Goal: Task Accomplishment & Management: Complete application form

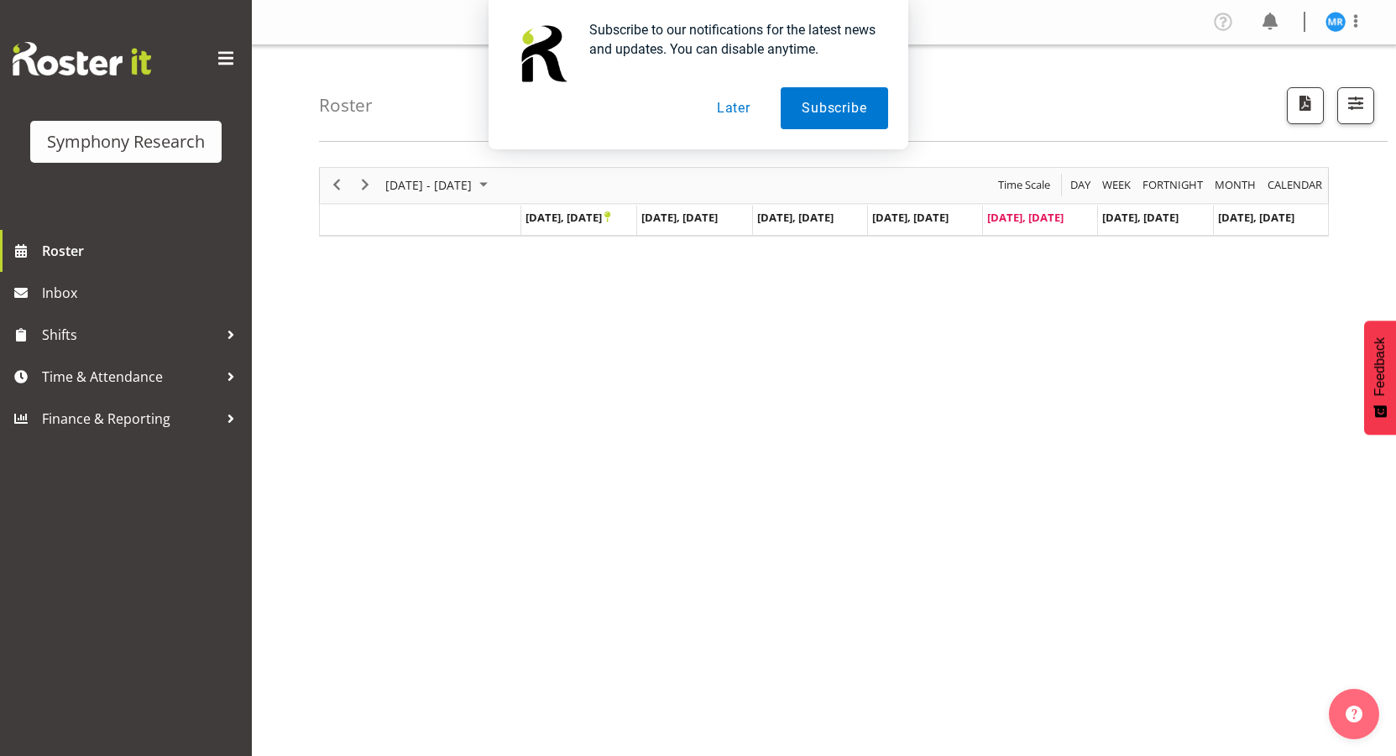
click at [738, 115] on button "Later" at bounding box center [734, 108] width 76 height 42
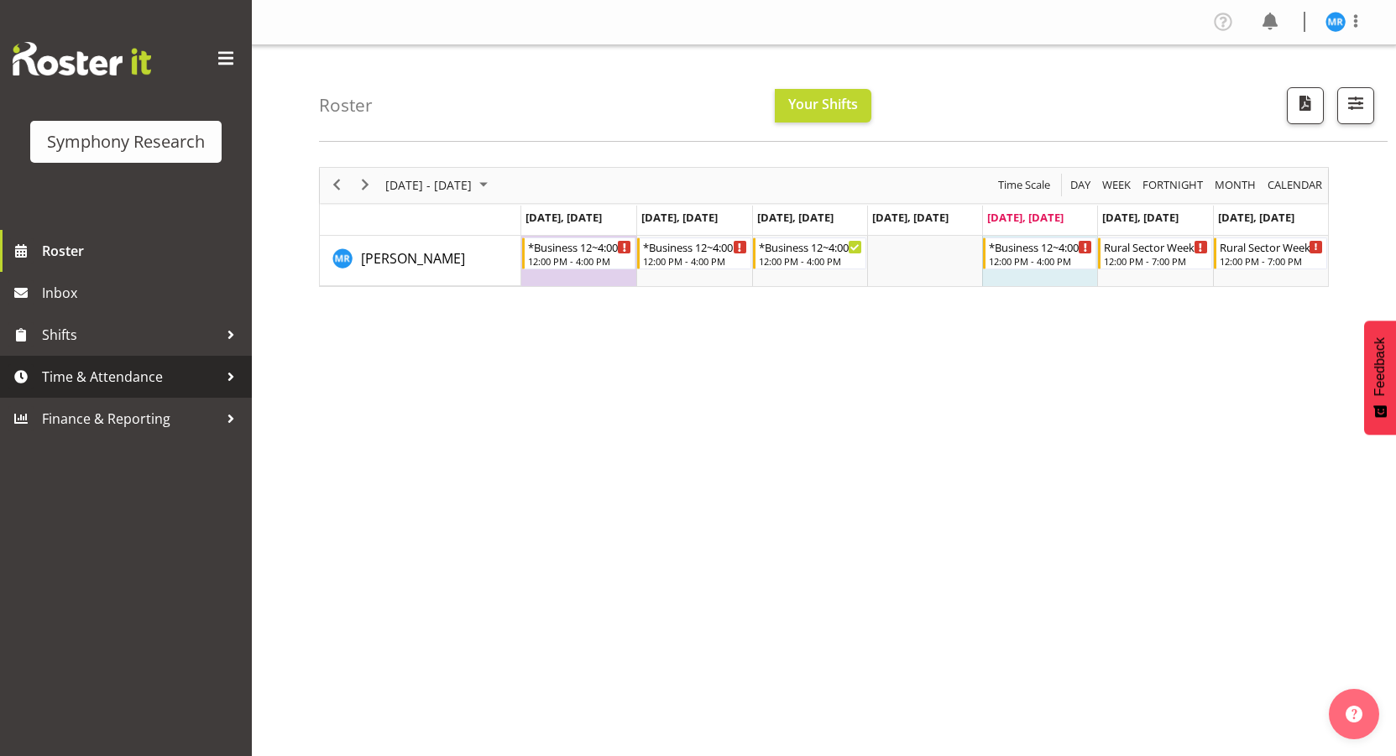
click at [89, 363] on link "Time & Attendance" at bounding box center [126, 377] width 252 height 42
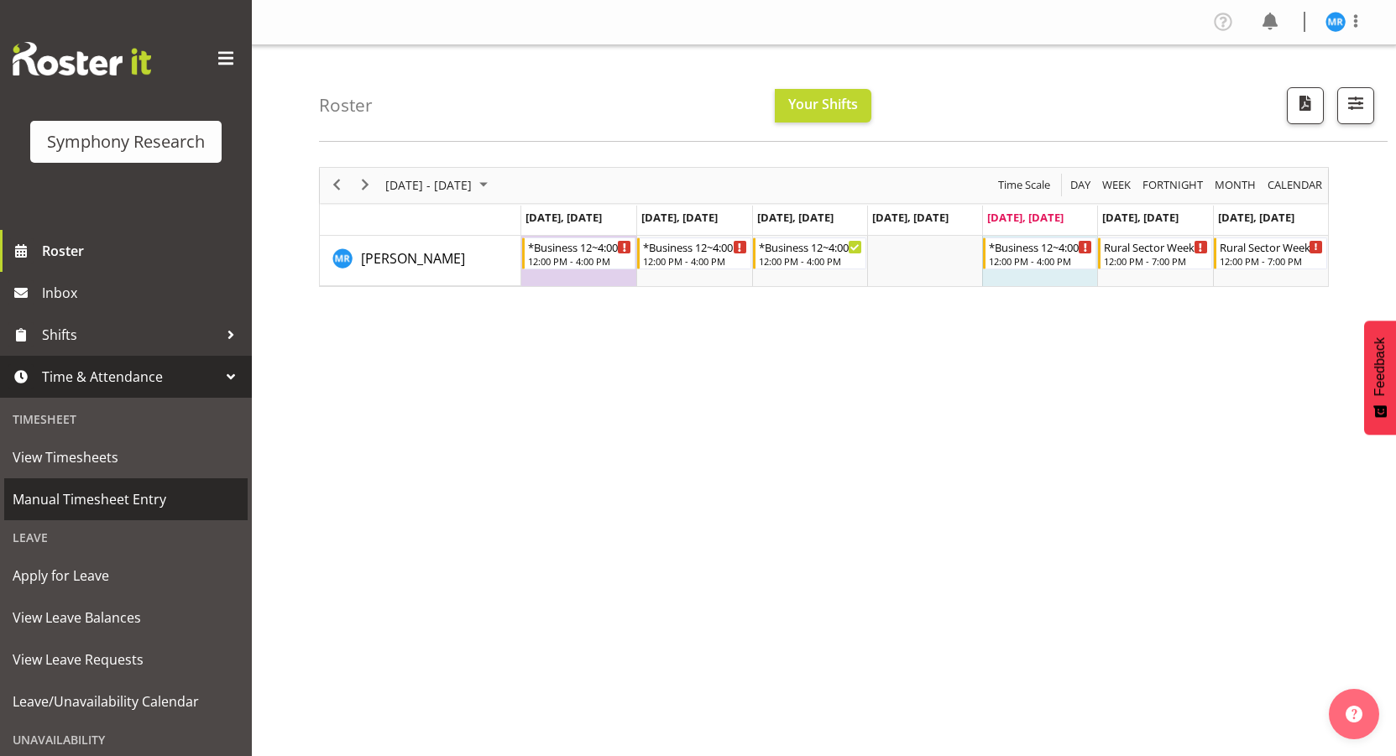
click at [109, 506] on span "Manual Timesheet Entry" at bounding box center [126, 499] width 227 height 25
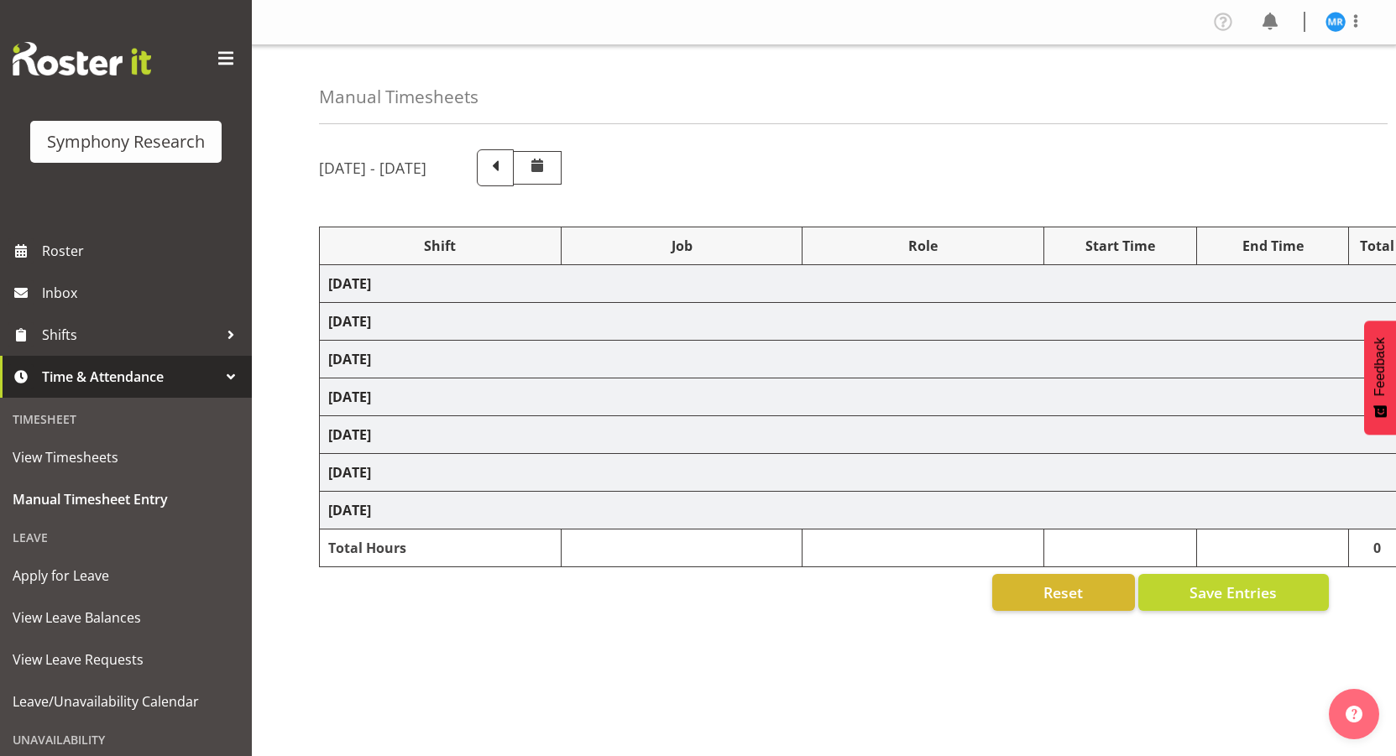
select select "81561"
select select "10587"
select select "81561"
select select "10587"
select select "47"
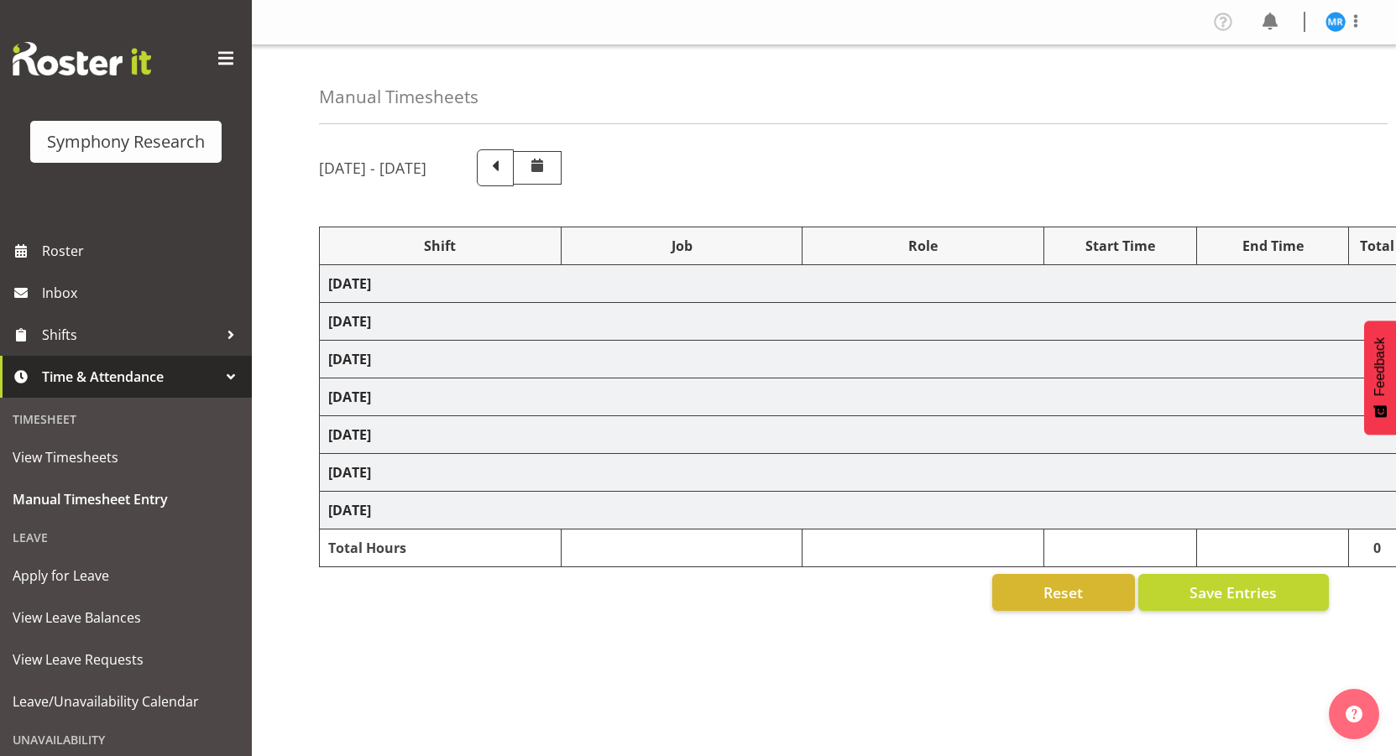
select select "81561"
select select "10587"
select select "81561"
select select "10587"
select select "47"
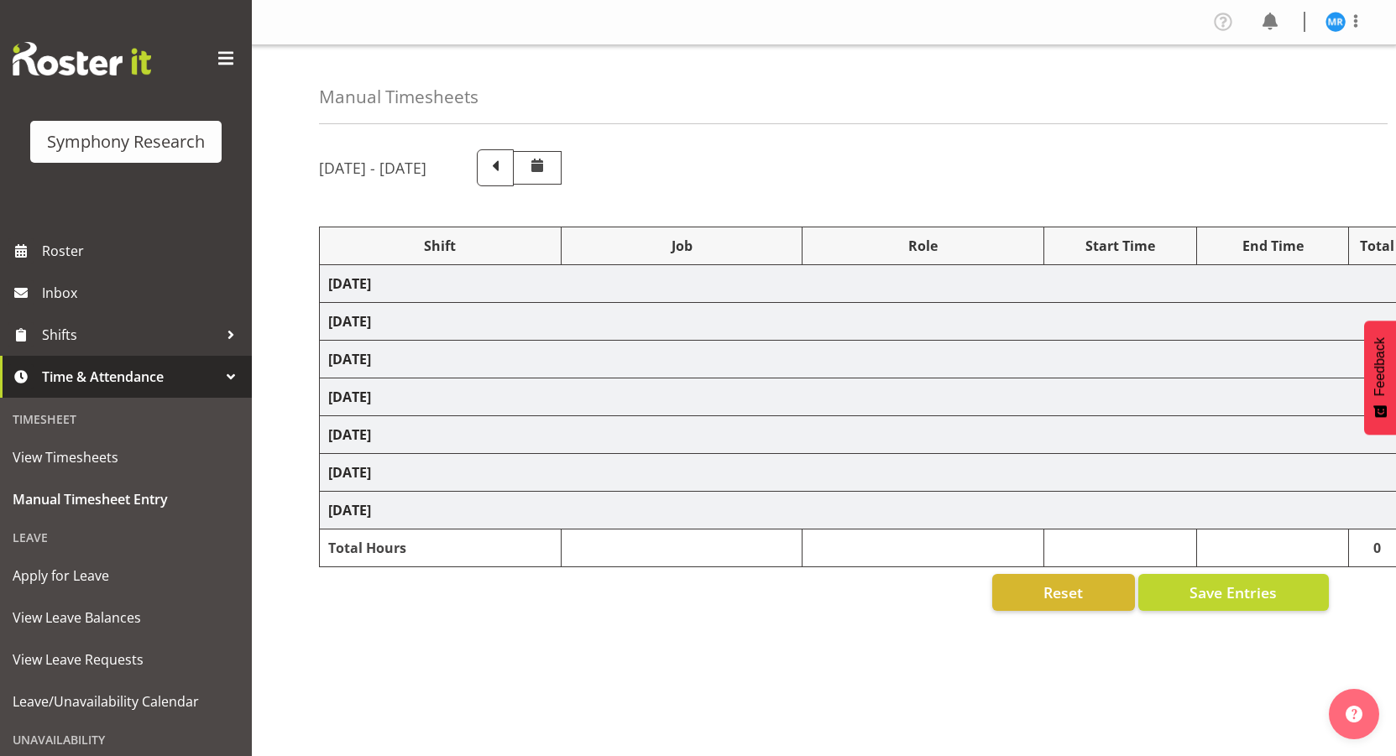
select select "81561"
select select "10587"
select select "81561"
select select "10587"
select select "47"
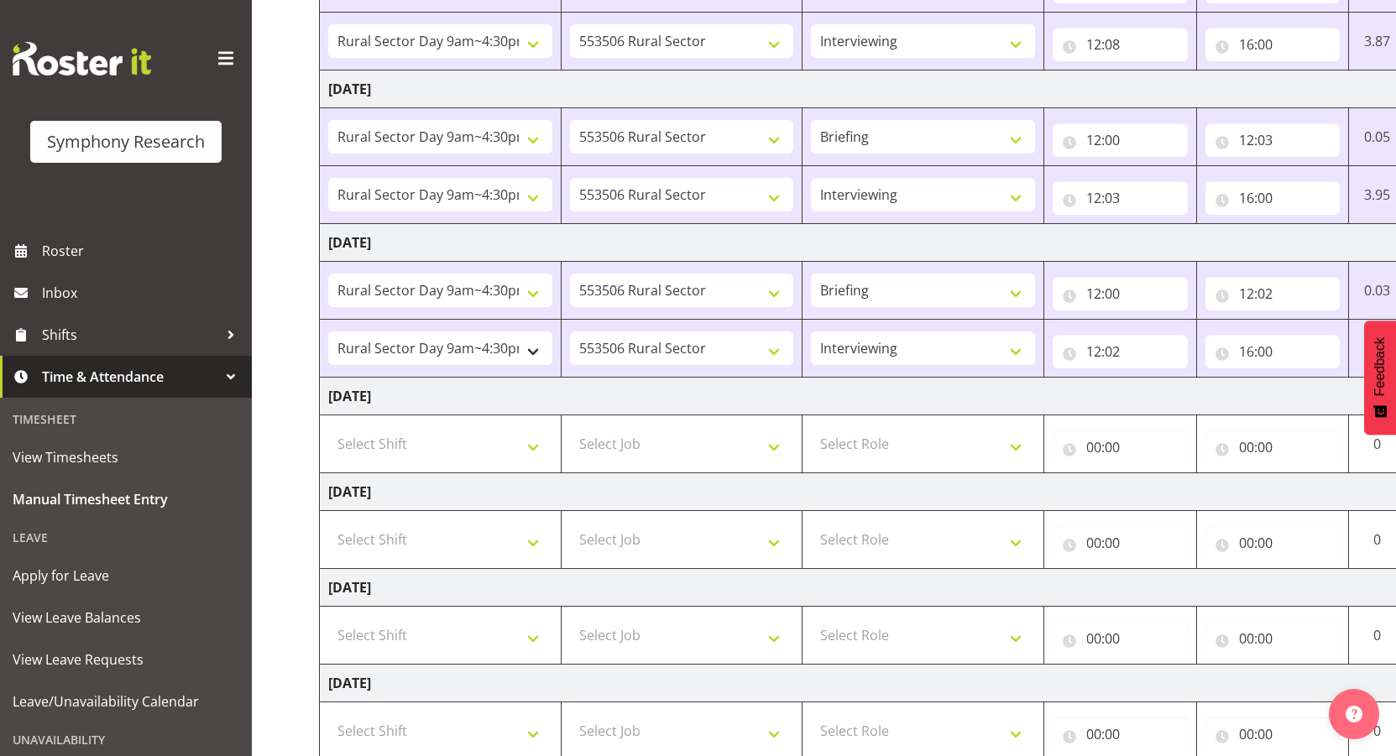
scroll to position [364, 0]
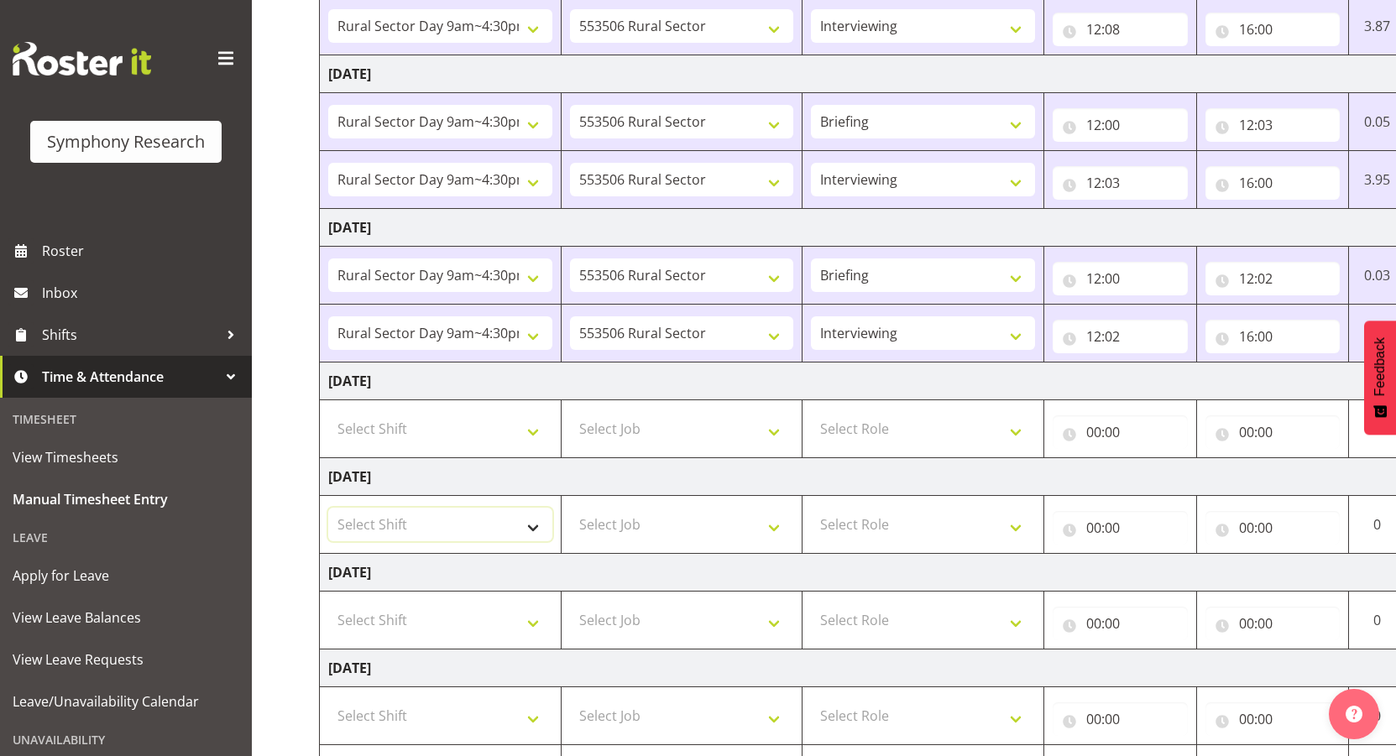
click at [536, 542] on select "Select Shift !!Weekend Residential (Roster IT Shift Label) *Business 9/10am ~ 4…" at bounding box center [440, 525] width 224 height 34
select select "81561"
click at [328, 508] on select "Select Shift !!Weekend Residential (Roster IT Shift Label) *Business 9/10am ~ 4…" at bounding box center [440, 525] width 224 height 34
click at [752, 523] on select "Select Job 550060 IF Admin 553492 World Poll Aus Wave 2 Main 2025 553493 World …" at bounding box center [682, 525] width 224 height 34
select select "10587"
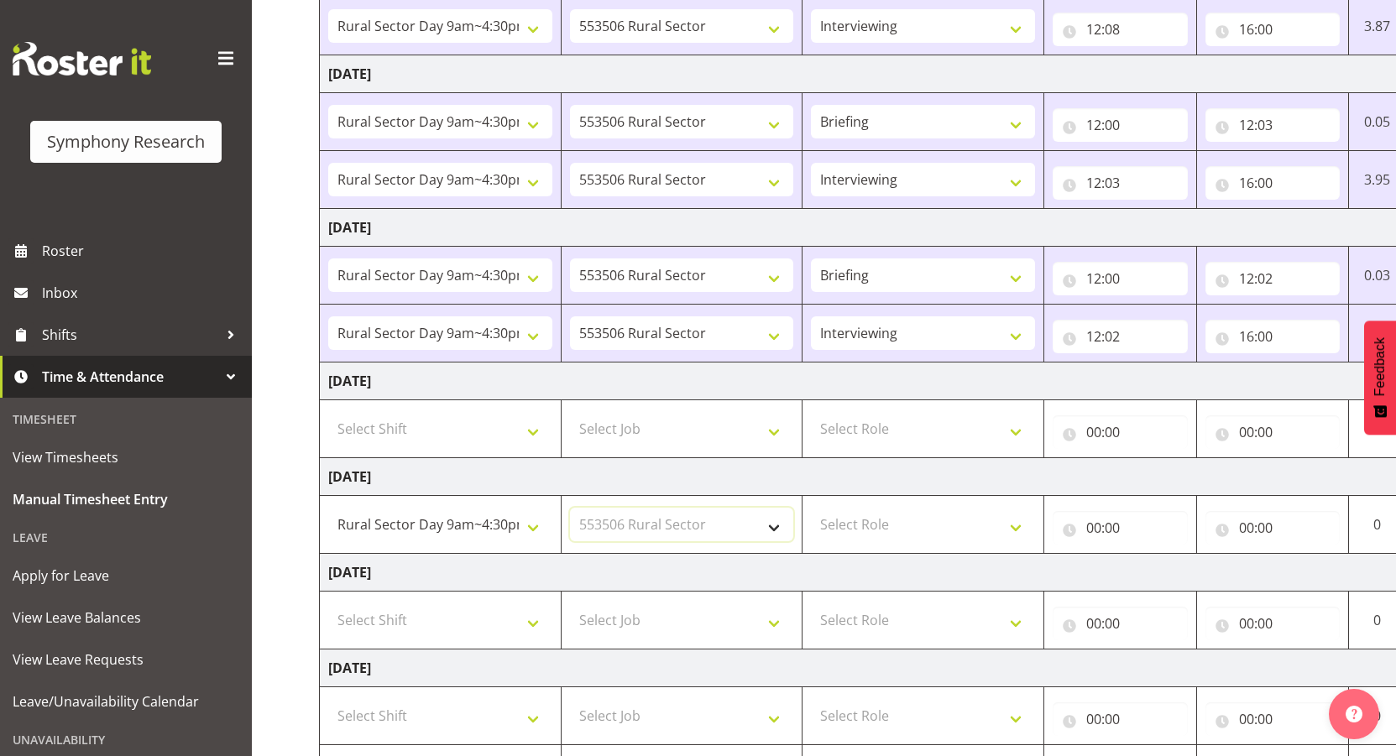
click at [570, 508] on select "Select Job 550060 IF Admin 553492 World Poll Aus Wave 2 Main 2025 553493 World …" at bounding box center [682, 525] width 224 height 34
click at [937, 524] on select "Select Role Briefing Interviewing" at bounding box center [923, 525] width 224 height 34
select select "297"
click at [811, 508] on select "Select Role Briefing Interviewing" at bounding box center [923, 525] width 224 height 34
click at [1093, 537] on input "00:00" at bounding box center [1120, 528] width 135 height 34
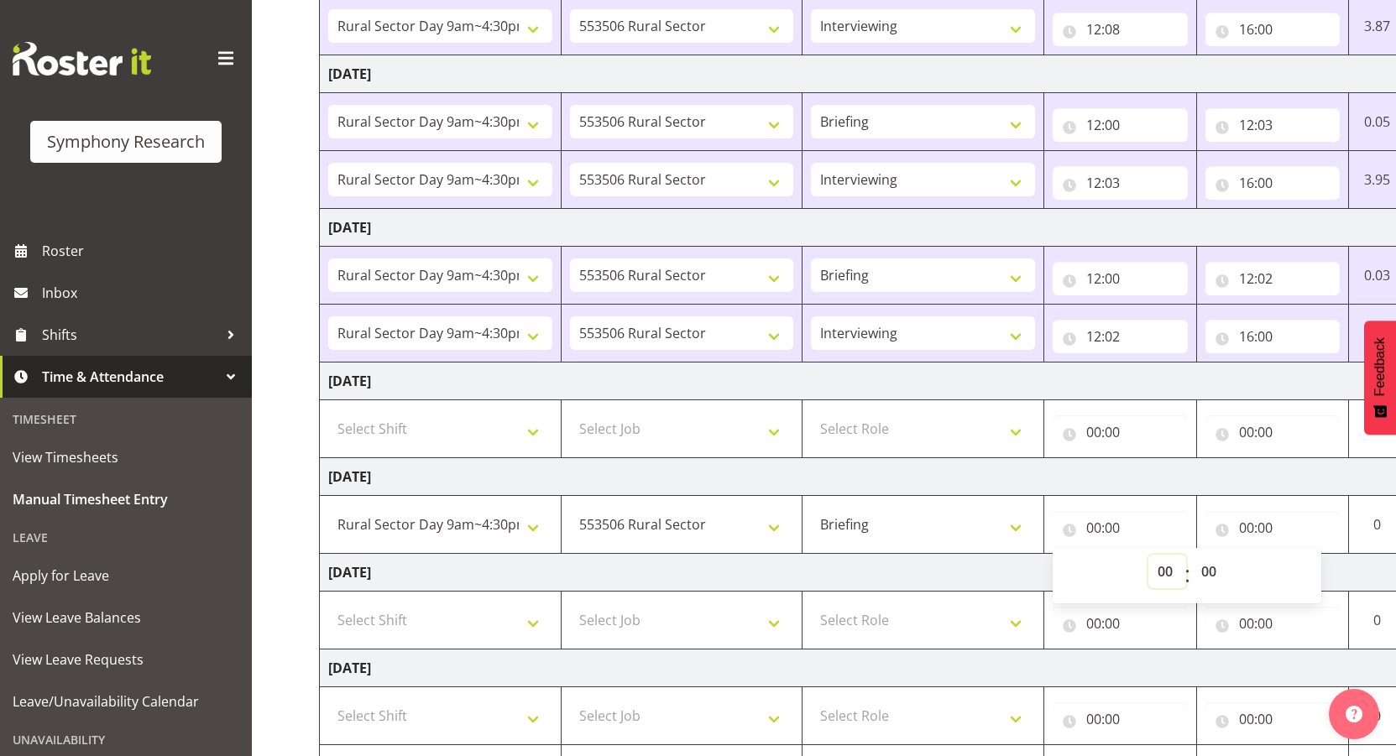
click at [1164, 573] on select "00 01 02 03 04 05 06 07 08 09 10 11 12 13 14 15 16 17 18 19 20 21 22 23" at bounding box center [1168, 572] width 38 height 34
select select "12"
click at [1149, 555] on select "00 01 02 03 04 05 06 07 08 09 10 11 12 13 14 15 16 17 18 19 20 21 22 23" at bounding box center [1168, 572] width 38 height 34
type input "12:00"
click at [1167, 472] on td "Friday 26th September 2025" at bounding box center [907, 477] width 1175 height 38
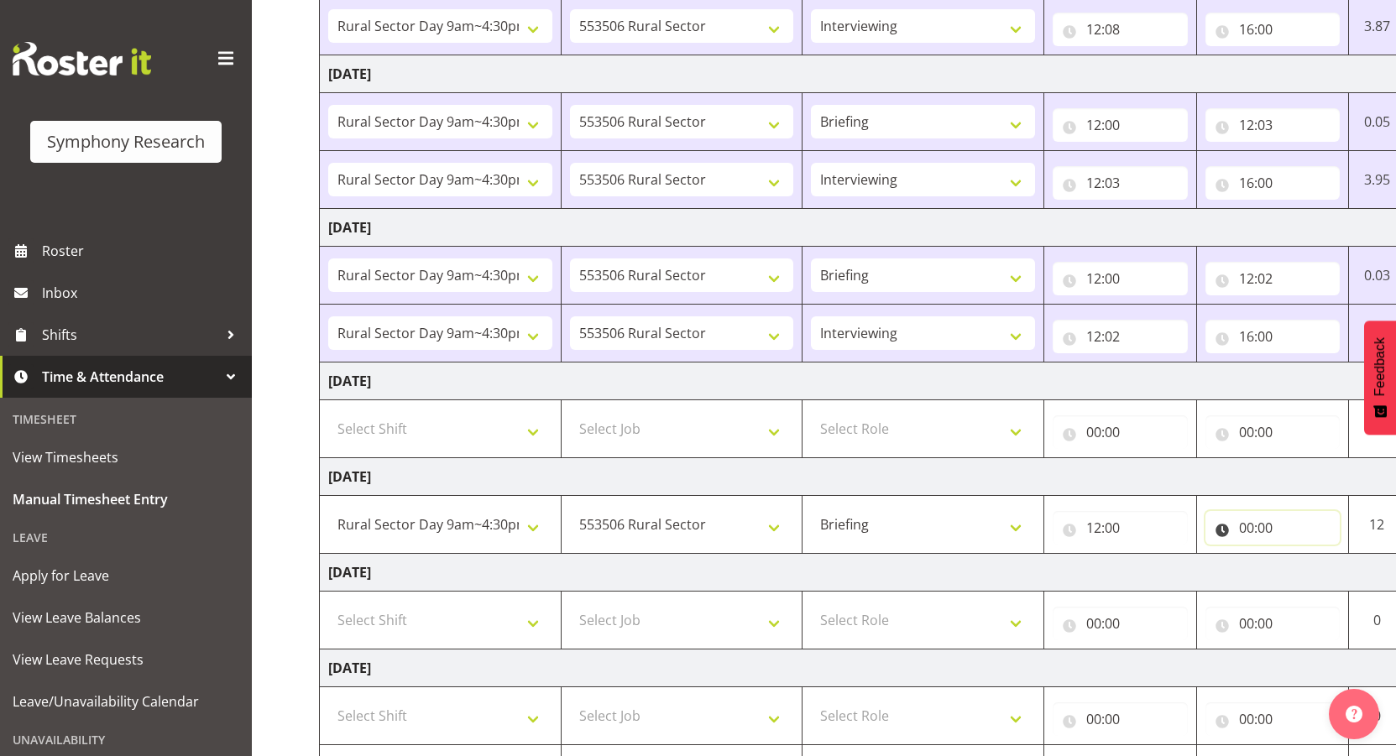
click at [1244, 525] on input "00:00" at bounding box center [1273, 528] width 135 height 34
click at [1316, 574] on select "00 01 02 03 04 05 06 07 08 09 10 11 12 13 14 15 16 17 18 19 20 21 22 23" at bounding box center [1320, 572] width 38 height 34
select select "12"
click at [1301, 555] on select "00 01 02 03 04 05 06 07 08 09 10 11 12 13 14 15 16 17 18 19 20 21 22 23" at bounding box center [1320, 572] width 38 height 34
type input "12:00"
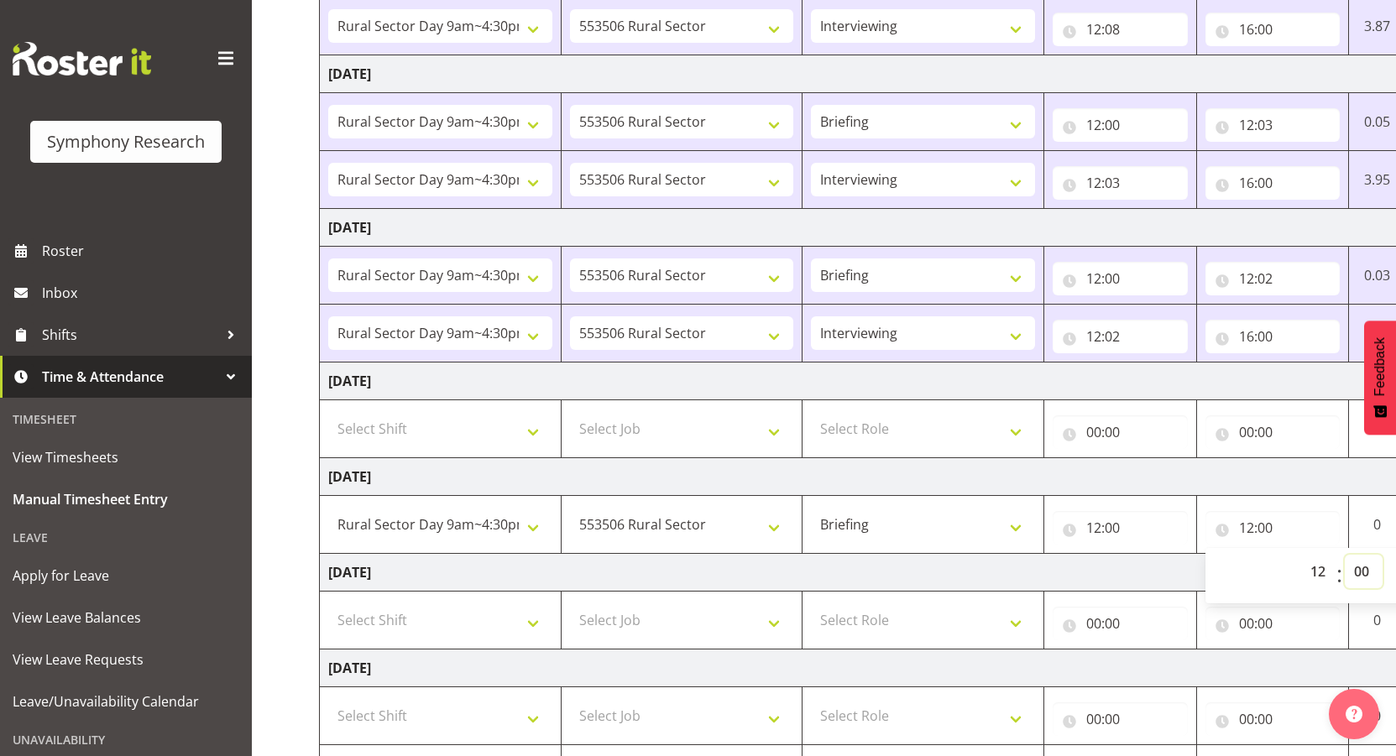
click at [1358, 563] on select "00 01 02 03 04 05 06 07 08 09 10 11 12 13 14 15 16 17 18 19 20 21 22 23 24 25 2…" at bounding box center [1364, 572] width 38 height 34
select select "5"
click at [1345, 555] on select "00 01 02 03 04 05 06 07 08 09 10 11 12 13 14 15 16 17 18 19 20 21 22 23 24 25 2…" at bounding box center [1364, 572] width 38 height 34
type input "12:05"
click at [1143, 557] on td "Saturday 27th September 2025" at bounding box center [907, 573] width 1175 height 38
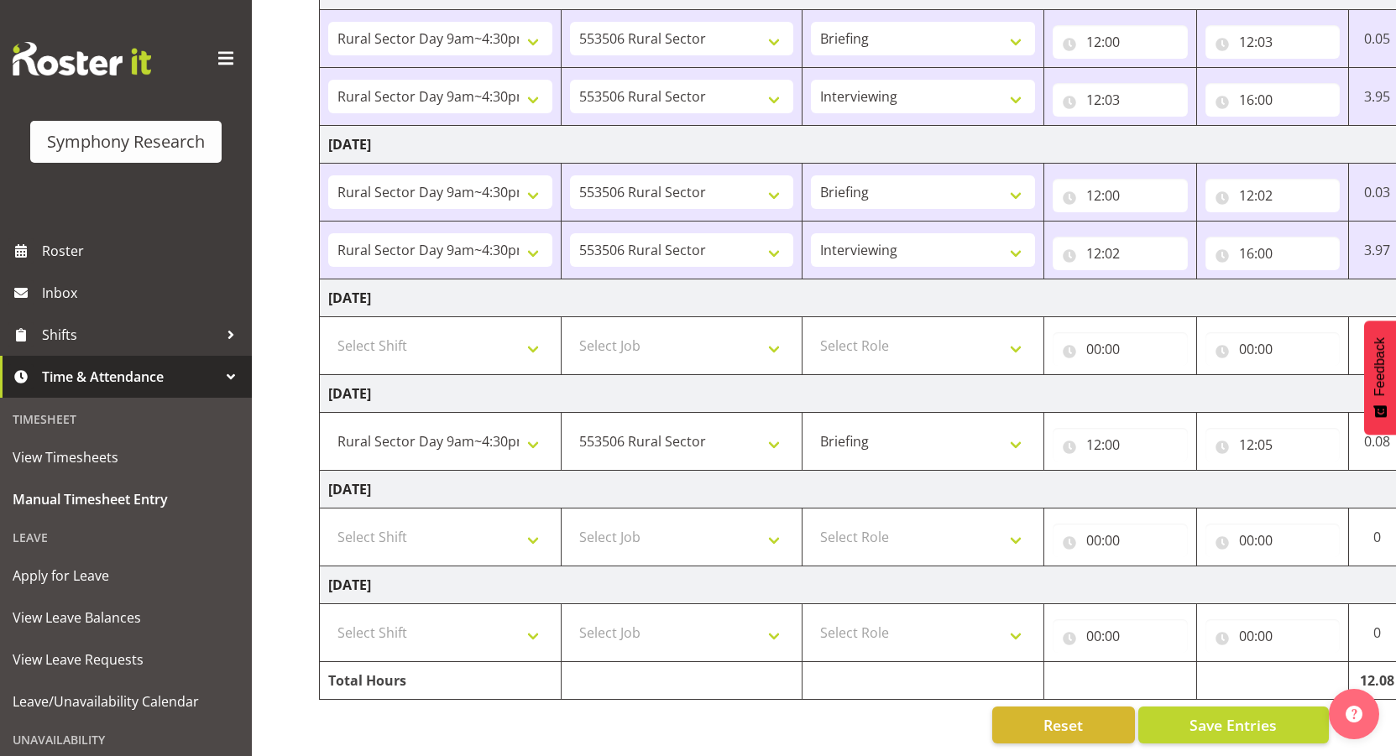
scroll to position [0, 98]
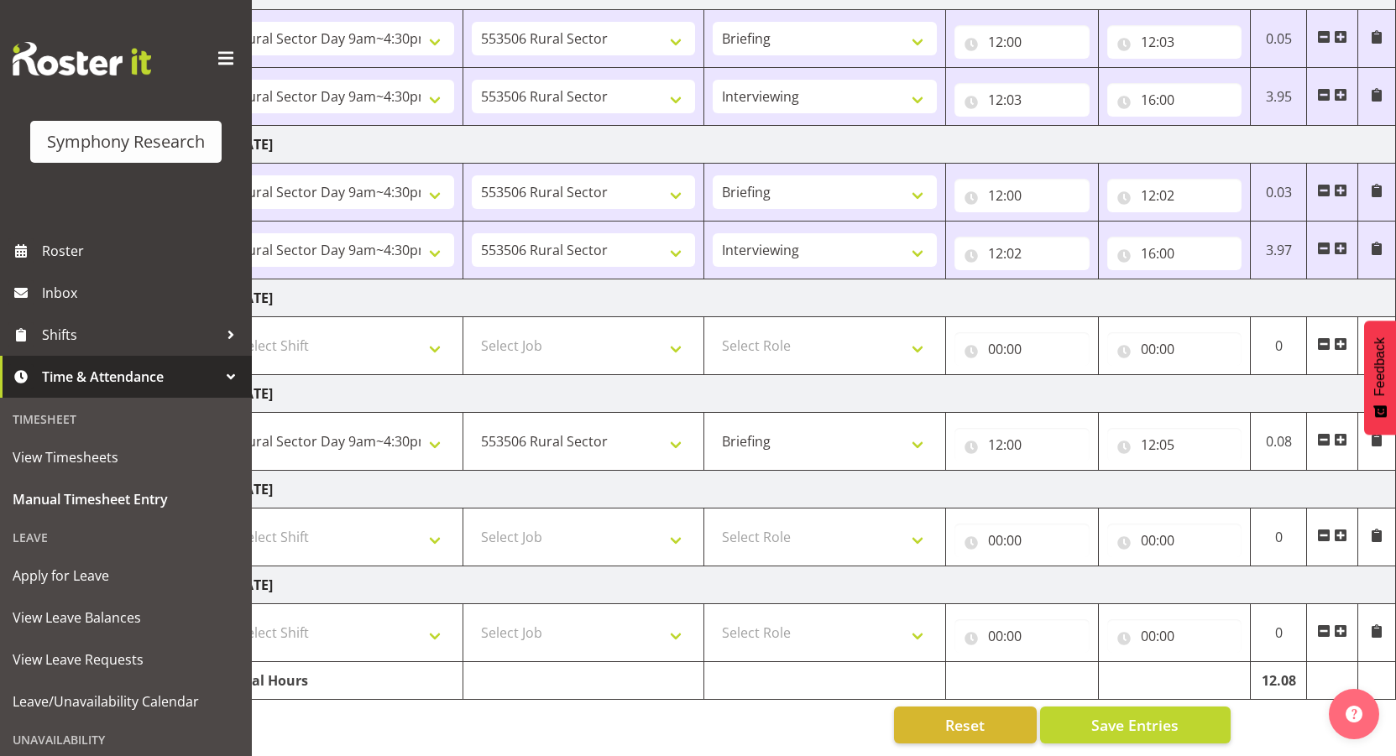
click at [1341, 433] on span at bounding box center [1340, 439] width 13 height 13
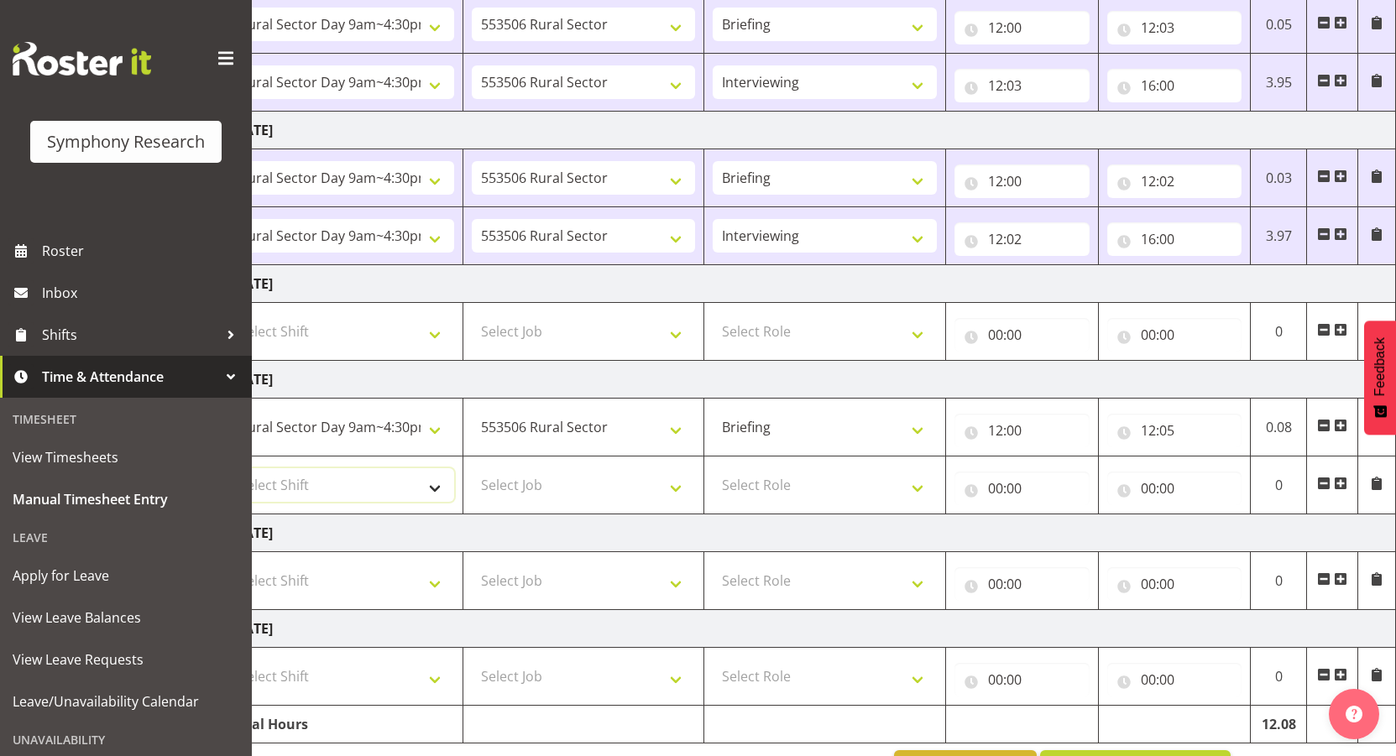
click at [424, 487] on select "Select Shift !!Weekend Residential (Roster IT Shift Label) *Business 9/10am ~ 4…" at bounding box center [342, 485] width 224 height 34
select select "81561"
click at [230, 468] on select "Select Shift !!Weekend Residential (Roster IT Shift Label) *Business 9/10am ~ 4…" at bounding box center [342, 485] width 224 height 34
click at [599, 485] on select "Select Job 550060 IF Admin 553492 World Poll Aus Wave 2 Main 2025 553493 World …" at bounding box center [584, 485] width 224 height 34
select select "10587"
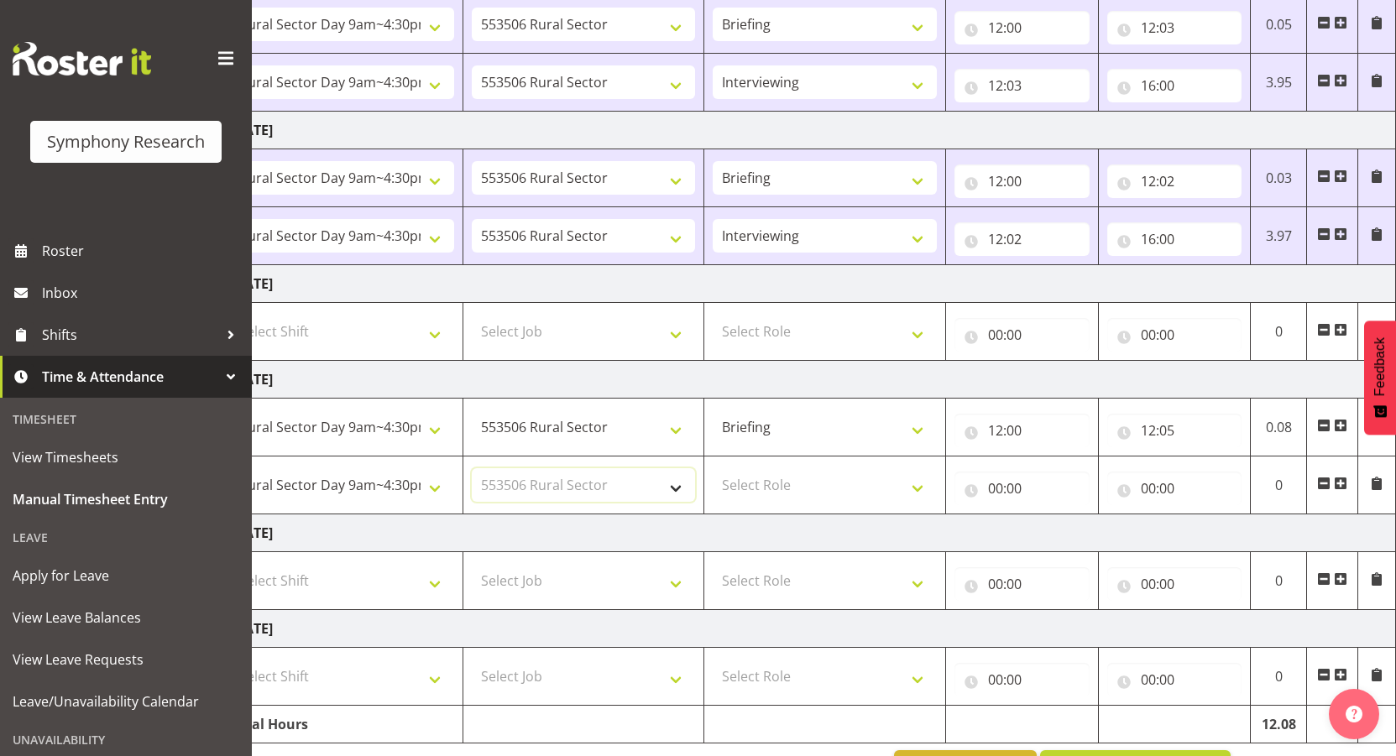
click at [472, 468] on select "Select Job 550060 IF Admin 553492 World Poll Aus Wave 2 Main 2025 553493 World …" at bounding box center [584, 485] width 224 height 34
click at [798, 477] on select "Select Role Briefing Interviewing" at bounding box center [825, 485] width 224 height 34
select select "47"
click at [713, 468] on select "Select Role Briefing Interviewing" at bounding box center [825, 485] width 224 height 34
click at [1026, 493] on input "00:00" at bounding box center [1022, 489] width 135 height 34
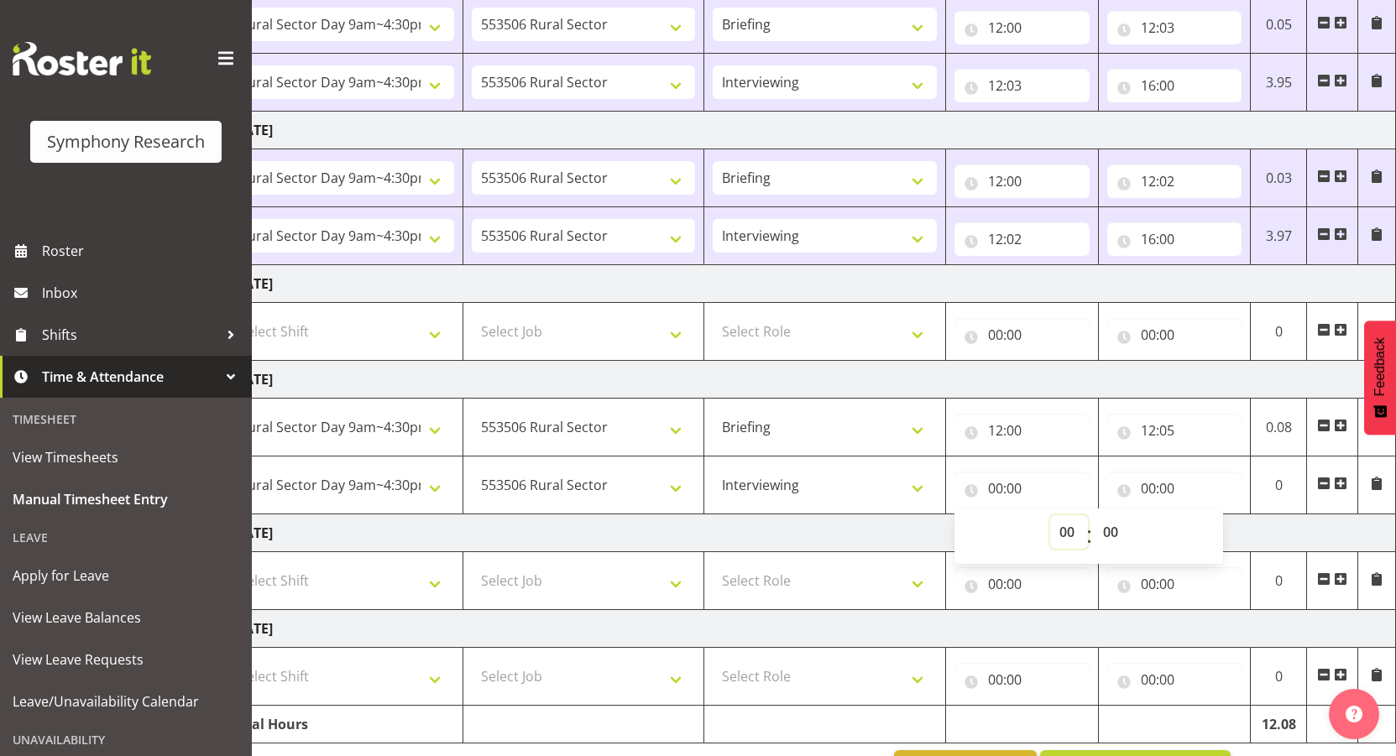
click at [1065, 542] on select "00 01 02 03 04 05 06 07 08 09 10 11 12 13 14 15 16 17 18 19 20 21 22 23" at bounding box center [1069, 532] width 38 height 34
select select "12"
click at [1050, 515] on select "00 01 02 03 04 05 06 07 08 09 10 11 12 13 14 15 16 17 18 19 20 21 22 23" at bounding box center [1069, 532] width 38 height 34
type input "12:00"
click at [1117, 530] on select "00 01 02 03 04 05 06 07 08 09 10 11 12 13 14 15 16 17 18 19 20 21 22 23 24 25 2…" at bounding box center [1113, 532] width 38 height 34
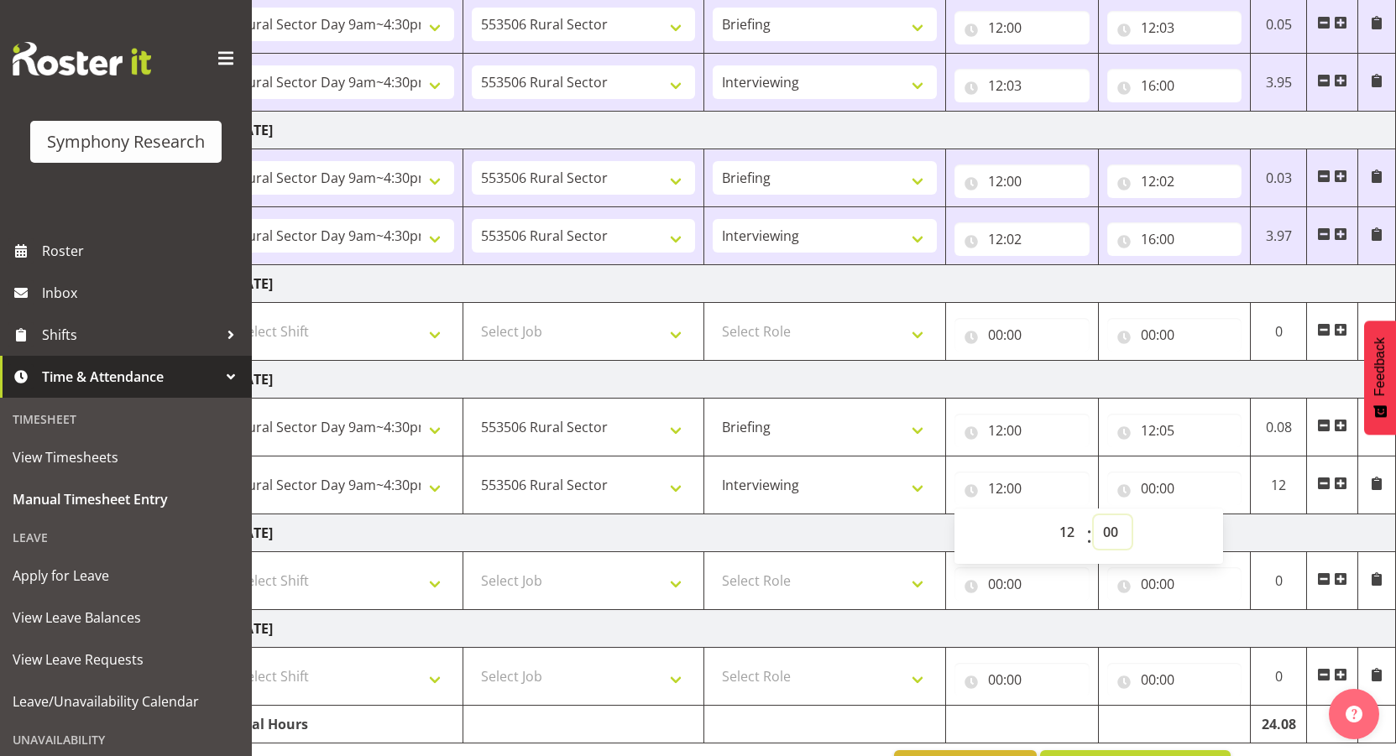
select select "5"
click at [1094, 515] on select "00 01 02 03 04 05 06 07 08 09 10 11 12 13 14 15 16 17 18 19 20 21 22 23 24 25 2…" at bounding box center [1113, 532] width 38 height 34
type input "12:05"
click at [1148, 483] on input "00:00" at bounding box center [1174, 489] width 135 height 34
click at [1203, 533] on select "00 01 02 03 04 05 06 07 08 09 10 11 12 13 14 15 16 17 18 19 20 21 22 23" at bounding box center [1222, 532] width 38 height 34
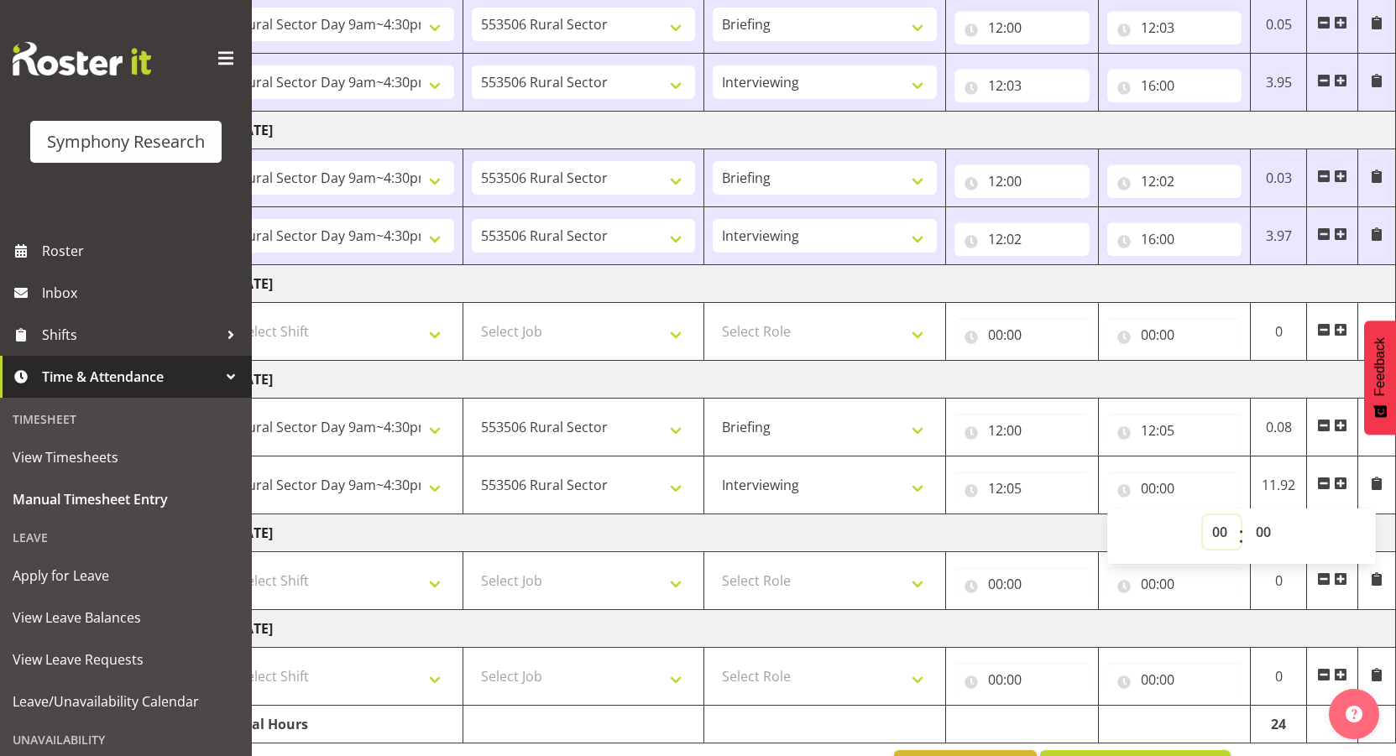
select select "16"
click at [1203, 515] on select "00 01 02 03 04 05 06 07 08 09 10 11 12 13 14 15 16 17 18 19 20 21 22 23" at bounding box center [1222, 532] width 38 height 34
type input "16:00"
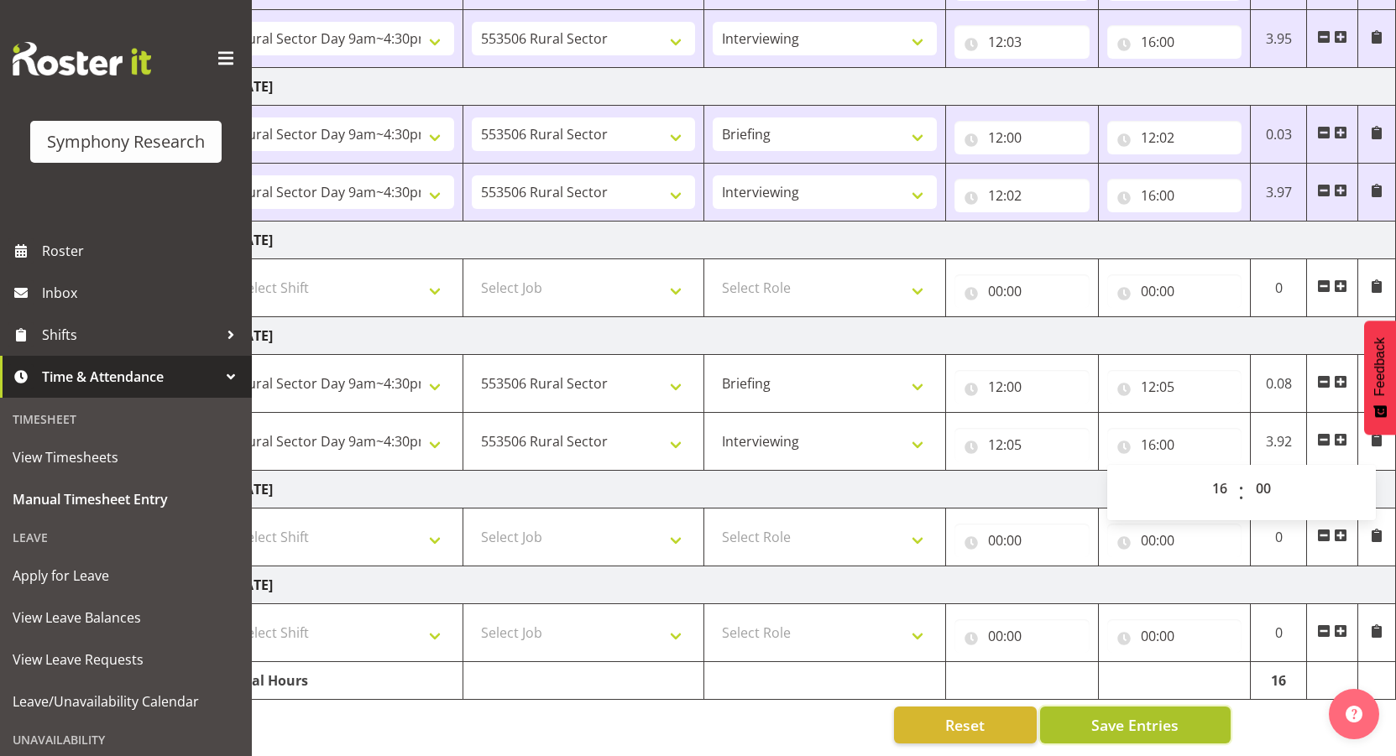
click at [1190, 716] on button "Save Entries" at bounding box center [1135, 725] width 191 height 37
